Goal: Task Accomplishment & Management: Use online tool/utility

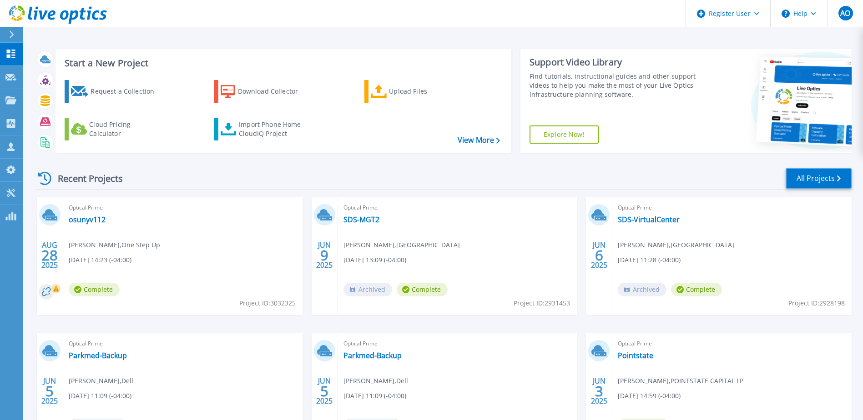
click at [806, 175] on link "All Projects" at bounding box center [819, 178] width 66 height 20
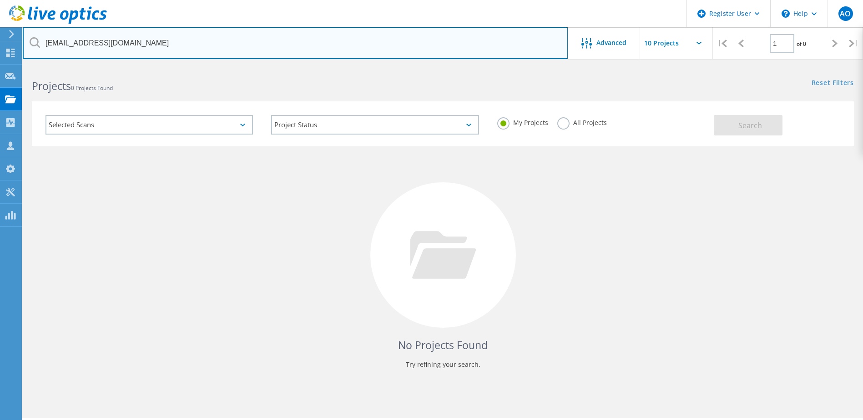
drag, startPoint x: 124, startPoint y: 43, endPoint x: 20, endPoint y: 40, distance: 103.3
click at [20, 66] on div "Register User \n Help Explore Helpful Articles Contact Support AO Dell User Abb…" at bounding box center [431, 255] width 863 height 379
type input "w"
paste input "epspinosa@accesscapital.com"
type input "epspinosa@accesscapital.com"
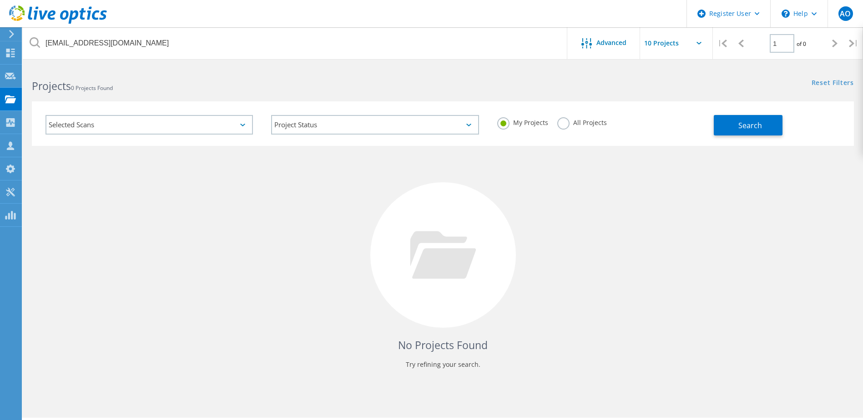
click at [563, 121] on label "All Projects" at bounding box center [582, 121] width 50 height 9
click at [0, 0] on input "All Projects" at bounding box center [0, 0] width 0 height 0
click at [726, 125] on button "Search" at bounding box center [748, 125] width 69 height 20
